Goal: Check status: Check status

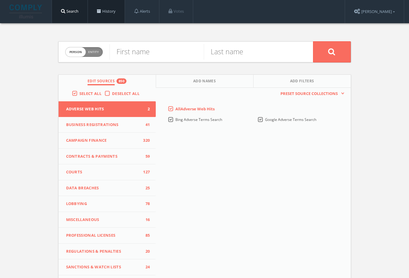
click at [105, 9] on link "History" at bounding box center [106, 11] width 37 height 23
